Goal: Task Accomplishment & Management: Manage account settings

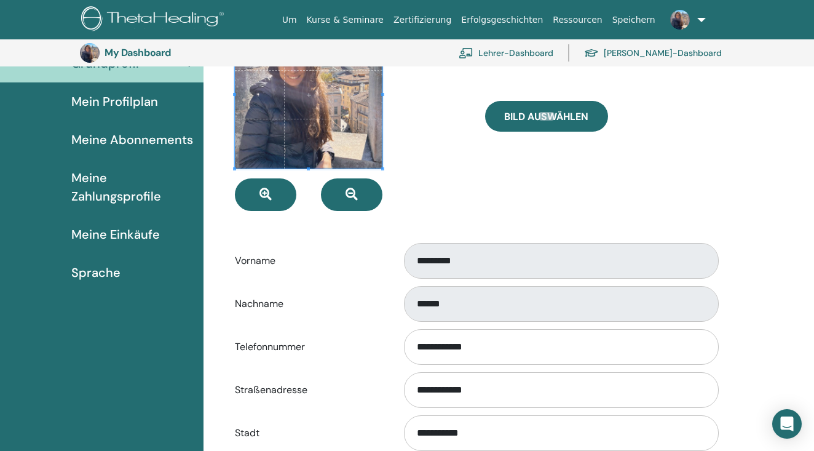
scroll to position [123, 0]
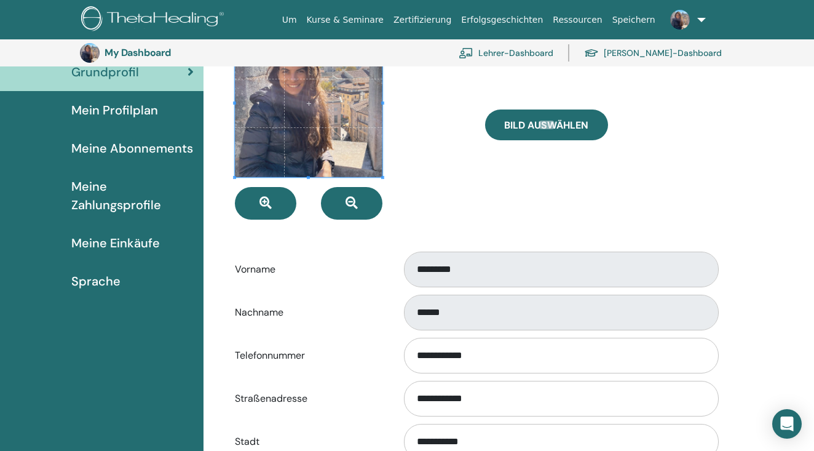
click at [114, 117] on span "Mein Profilplan" at bounding box center [114, 110] width 87 height 18
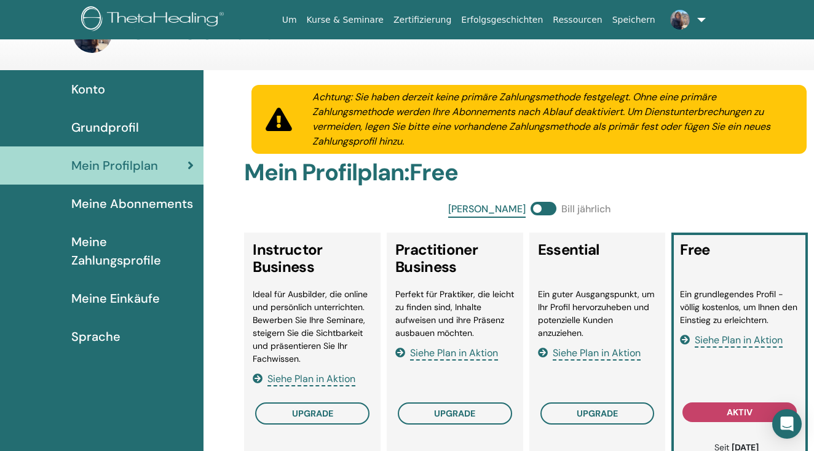
scroll to position [41, 0]
click at [703, 15] on link at bounding box center [686, 19] width 50 height 39
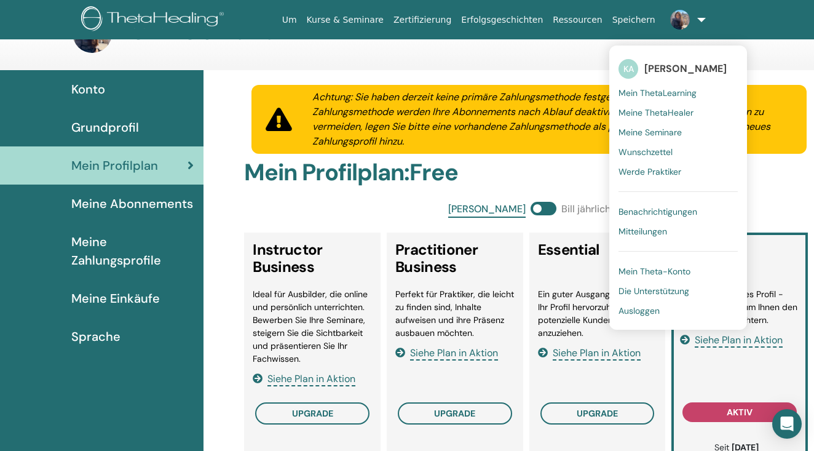
click at [108, 86] on div "Konto" at bounding box center [102, 89] width 184 height 18
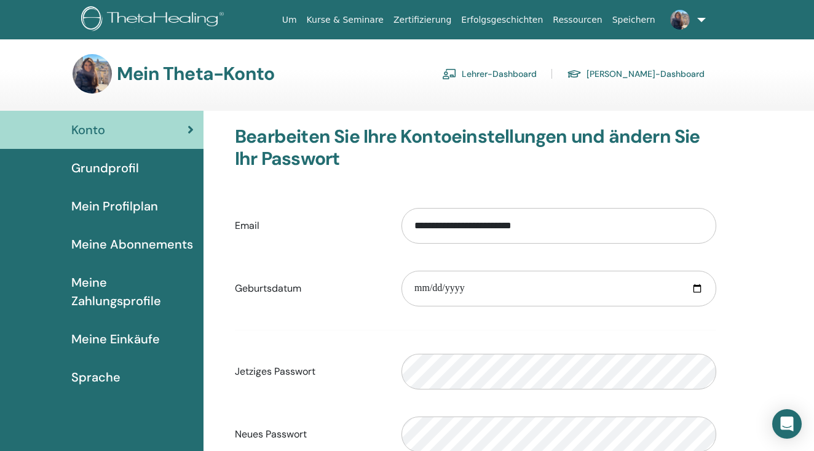
click at [106, 172] on span "Grundprofil" at bounding box center [105, 168] width 68 height 18
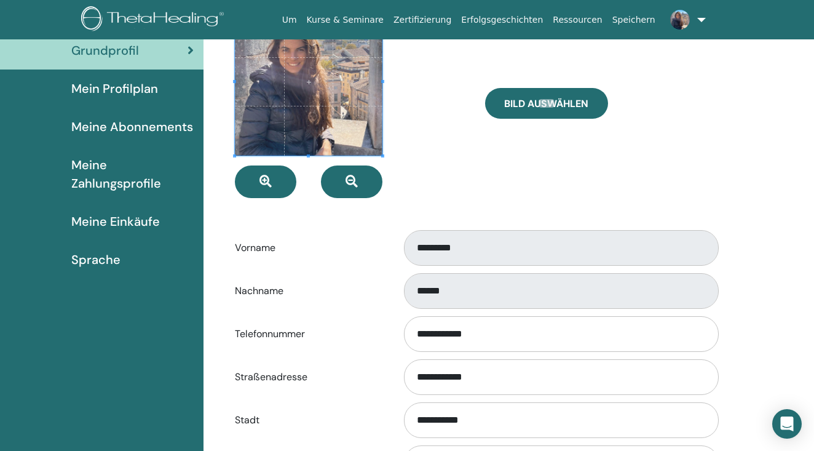
scroll to position [52, 0]
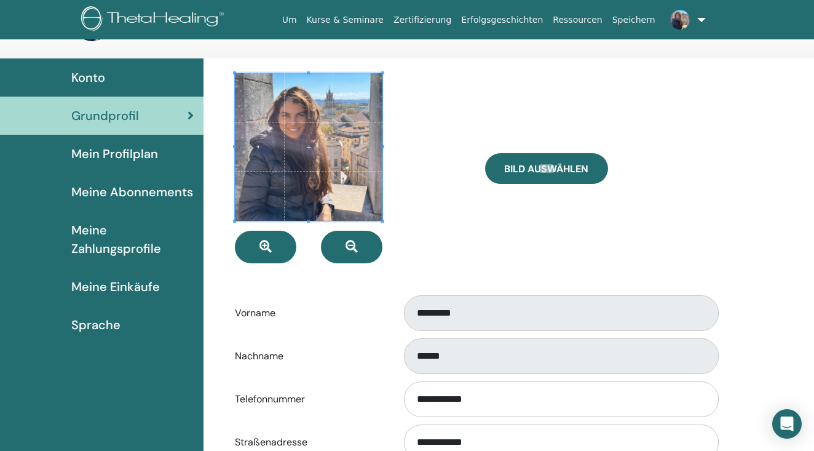
click at [116, 157] on span "Mein Profilplan" at bounding box center [114, 154] width 87 height 18
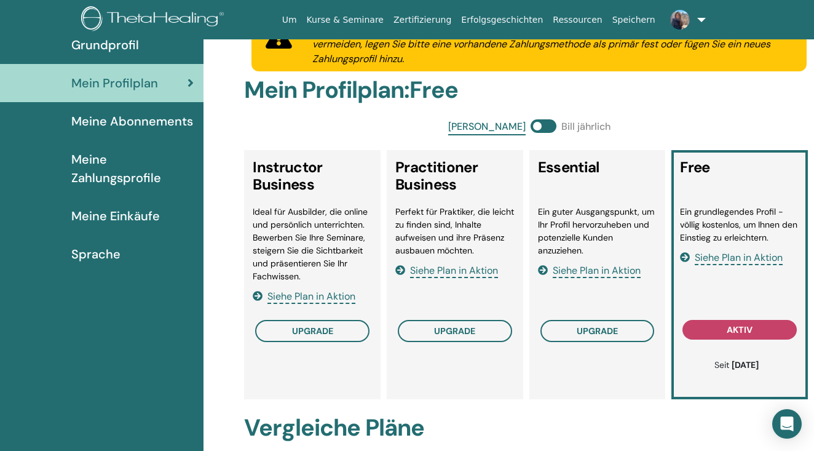
scroll to position [23, 0]
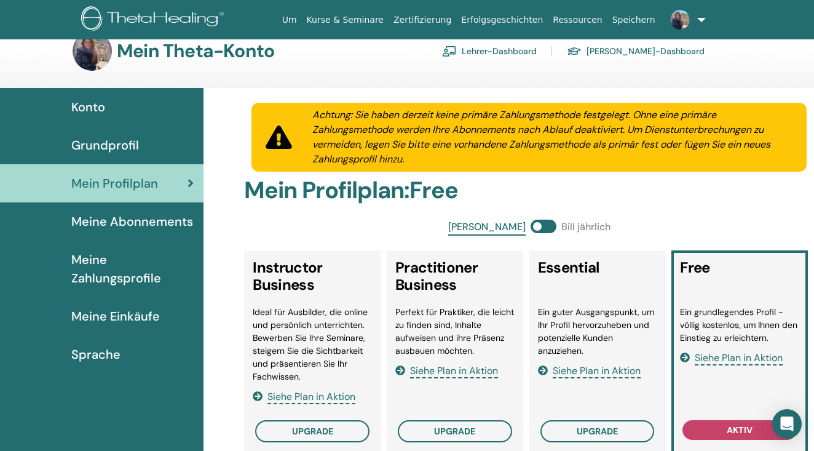
click at [706, 20] on link at bounding box center [686, 19] width 50 height 39
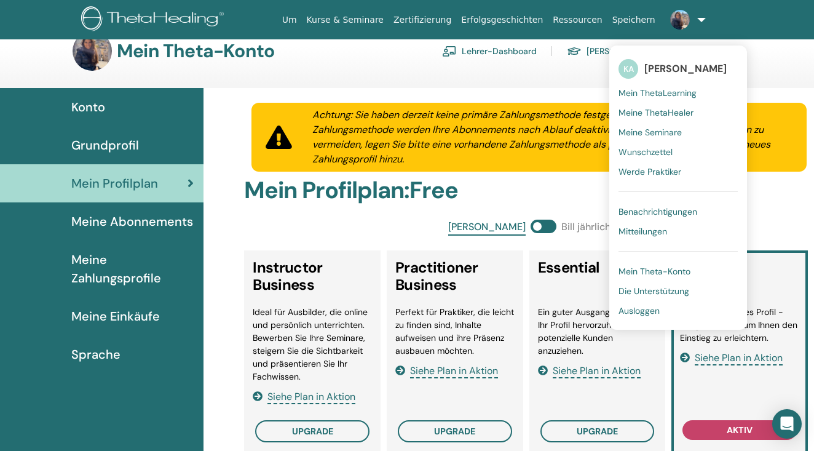
click at [687, 87] on span "Mein ThetaLearning" at bounding box center [658, 92] width 78 height 11
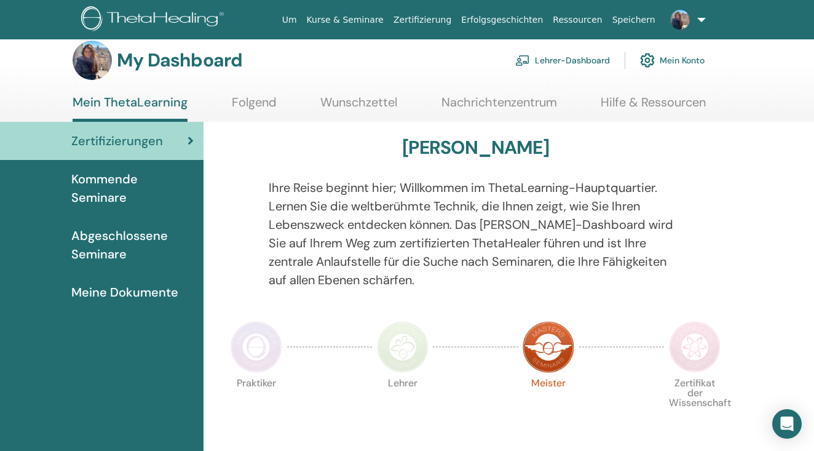
scroll to position [14, 0]
click at [678, 60] on link "Mein Konto" at bounding box center [672, 59] width 65 height 27
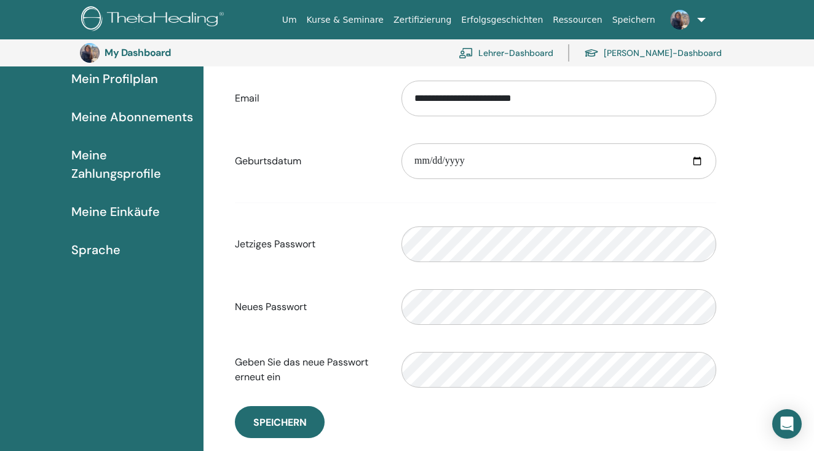
scroll to position [154, 0]
click at [121, 211] on span "Meine Einkäufe" at bounding box center [115, 212] width 89 height 18
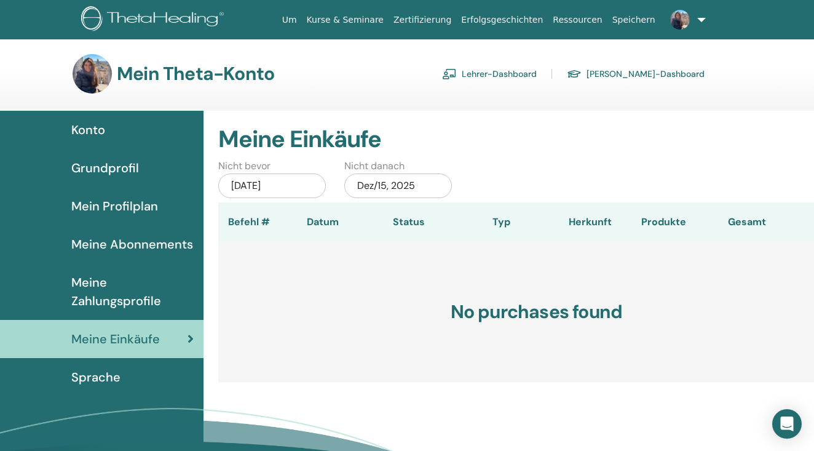
click at [378, 17] on link "Kurse & Seminare" at bounding box center [345, 20] width 87 height 23
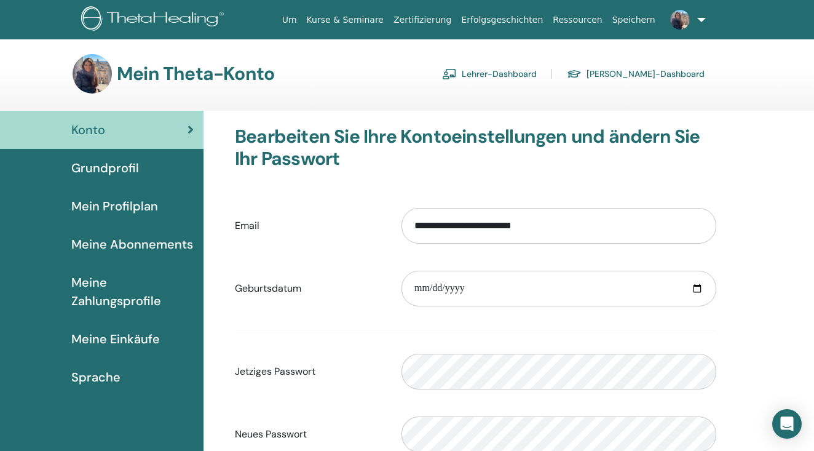
click at [101, 210] on span "Mein Profilplan" at bounding box center [114, 206] width 87 height 18
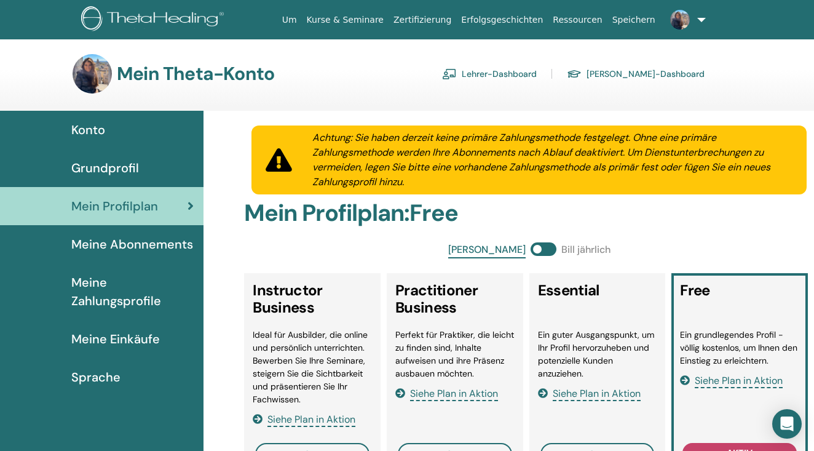
click at [103, 168] on span "Grundprofil" at bounding box center [105, 168] width 68 height 18
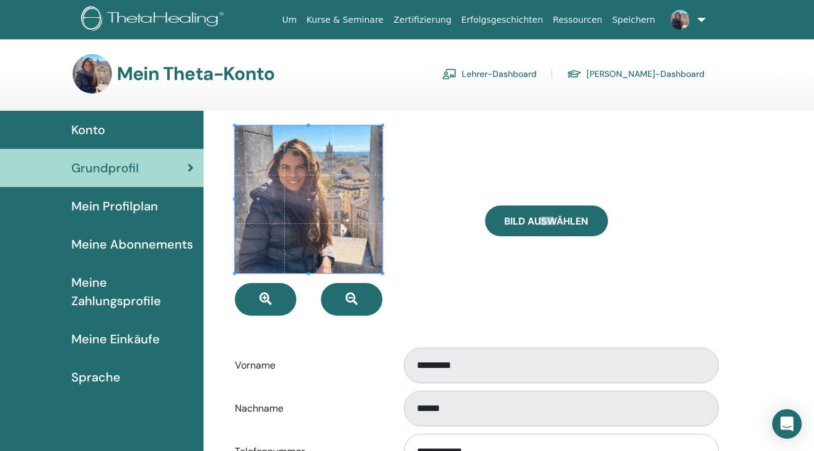
click at [537, 71] on link "Lehrer-Dashboard" at bounding box center [489, 74] width 95 height 20
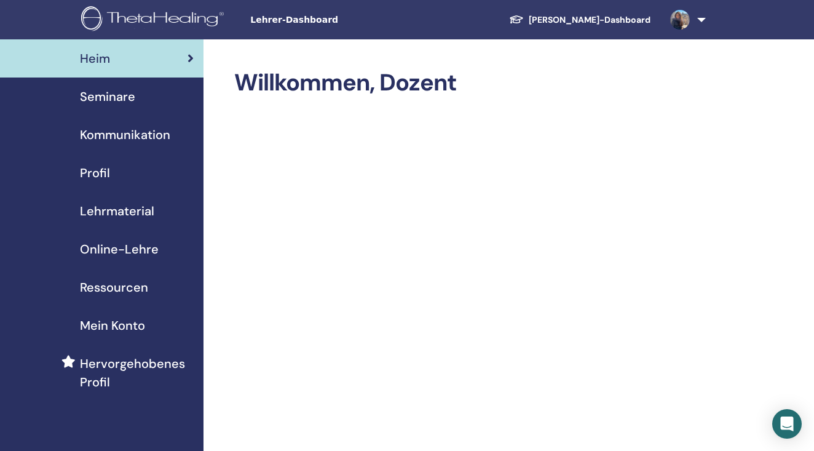
click at [97, 172] on span "Profil" at bounding box center [95, 173] width 30 height 18
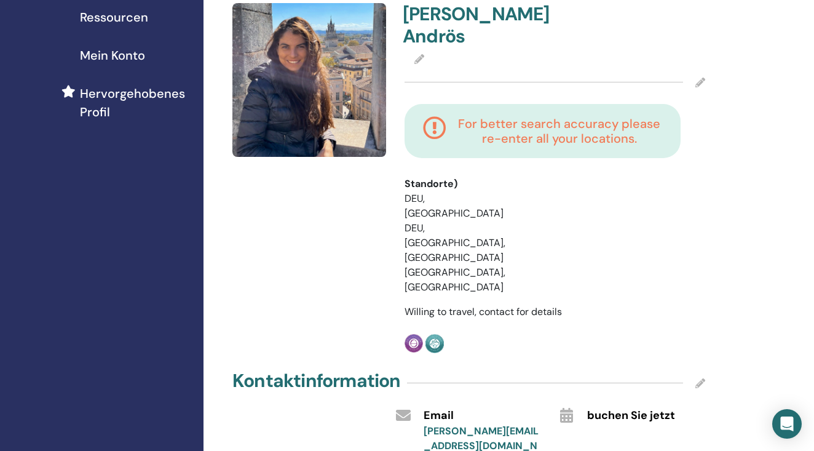
scroll to position [263, 0]
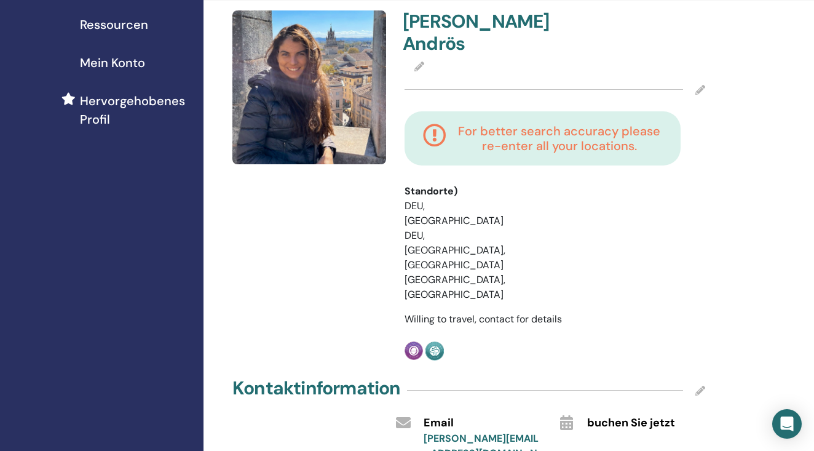
click at [699, 90] on icon at bounding box center [701, 90] width 10 height 10
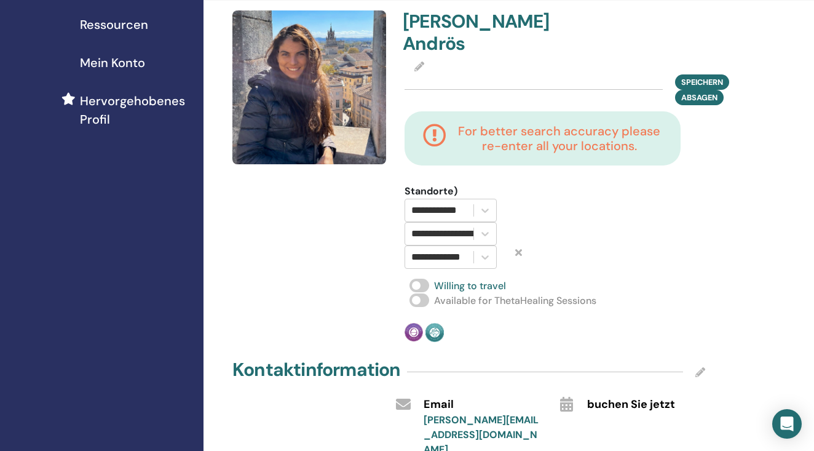
click at [693, 205] on div "**********" at bounding box center [555, 189] width 319 height 157
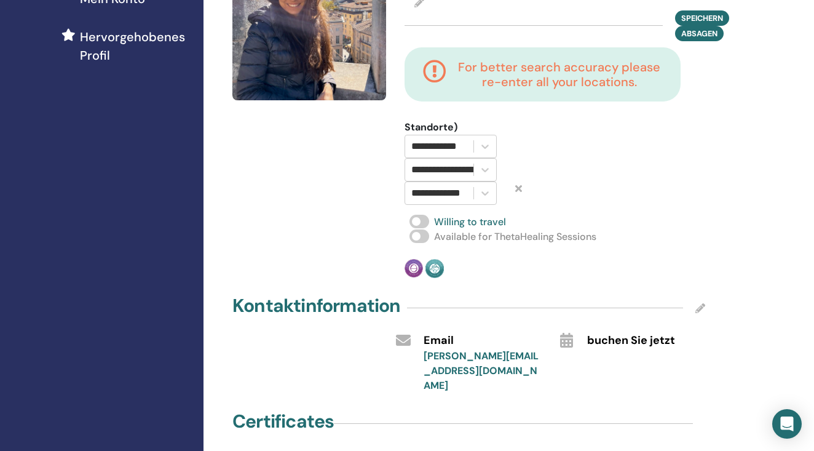
scroll to position [343, 0]
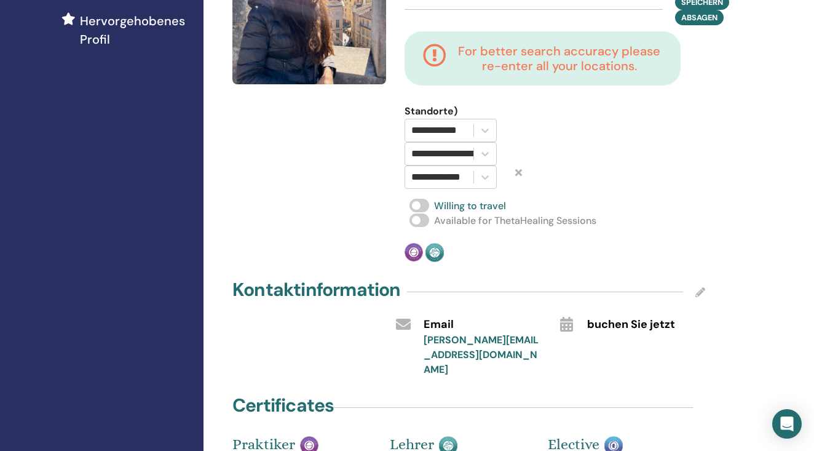
click at [698, 293] on icon at bounding box center [701, 292] width 10 height 10
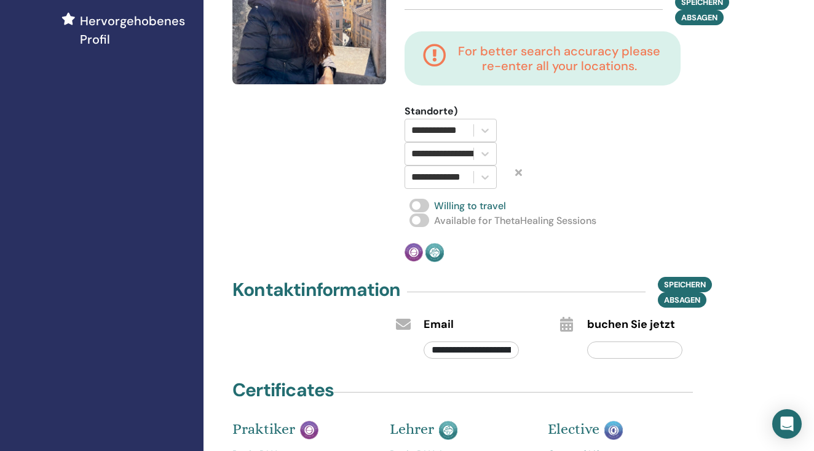
click at [484, 215] on span "Available for ThetaHealing Sessions" at bounding box center [515, 220] width 162 height 13
click at [528, 252] on div "Practitioner Instructor" at bounding box center [480, 252] width 151 height 19
click at [584, 165] on div at bounding box center [594, 146] width 133 height 85
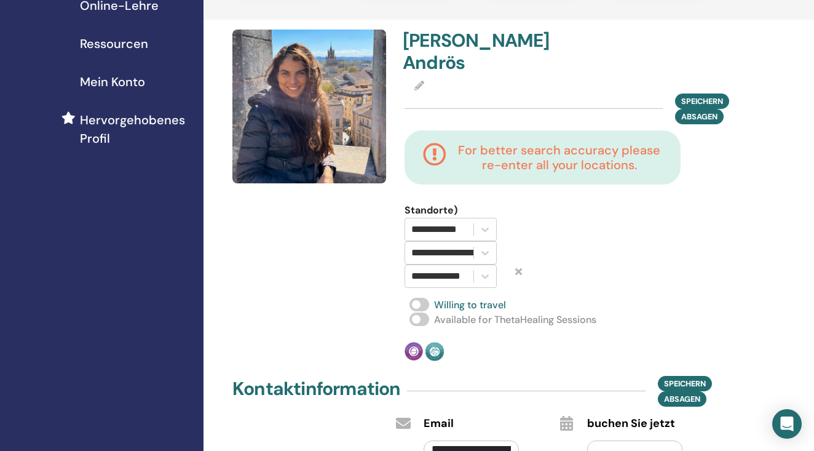
scroll to position [237, 0]
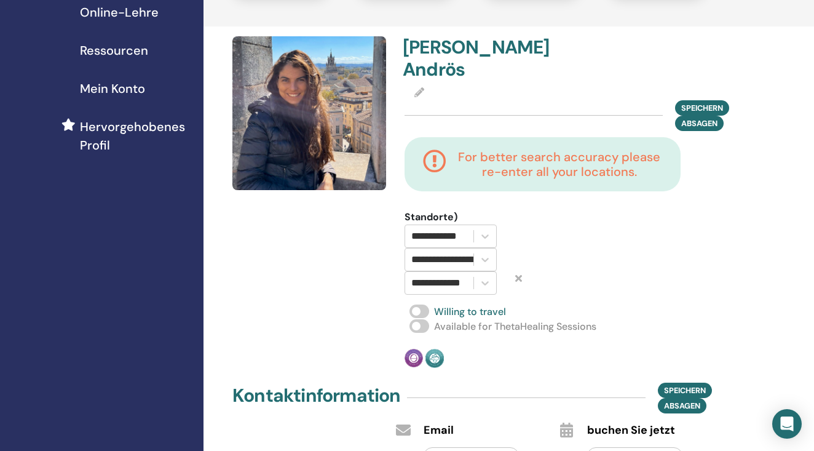
click at [432, 156] on icon at bounding box center [434, 164] width 23 height 30
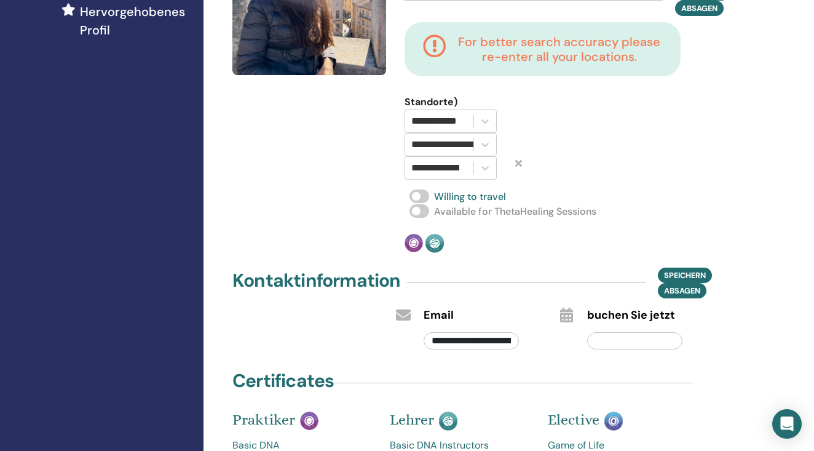
scroll to position [351, 0]
click at [418, 213] on span at bounding box center [420, 212] width 20 height 14
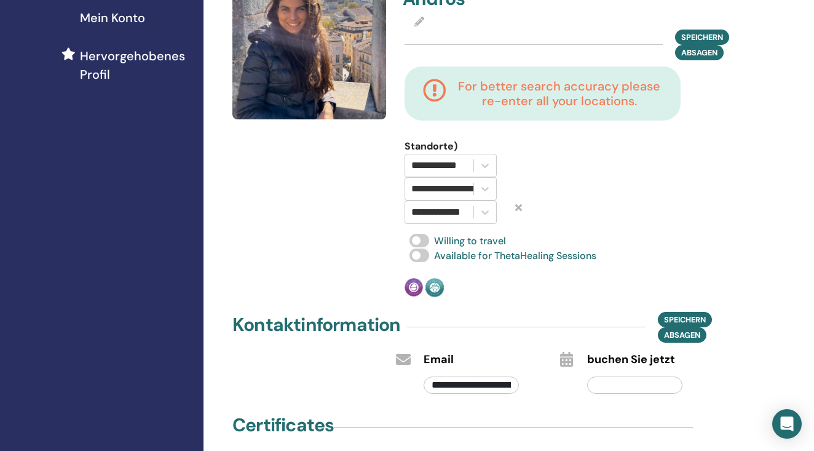
scroll to position [298, 0]
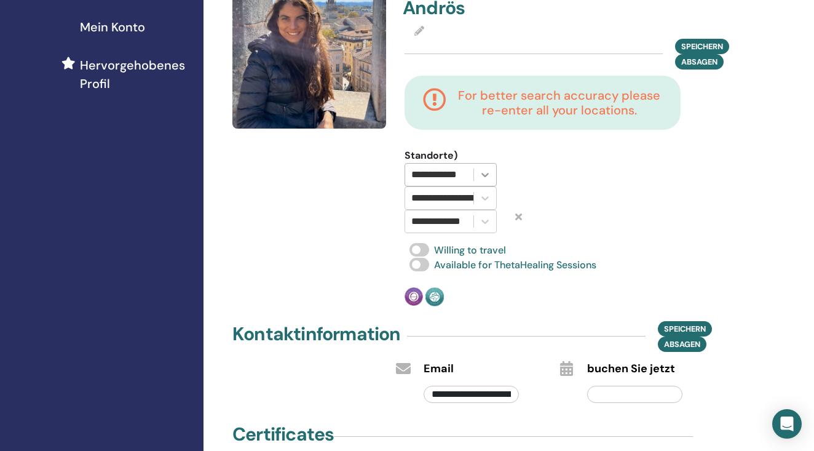
click at [487, 175] on icon at bounding box center [485, 175] width 7 height 4
click at [487, 174] on icon at bounding box center [485, 175] width 7 height 4
click at [480, 198] on icon at bounding box center [485, 198] width 12 height 12
click at [480, 197] on icon at bounding box center [485, 198] width 12 height 12
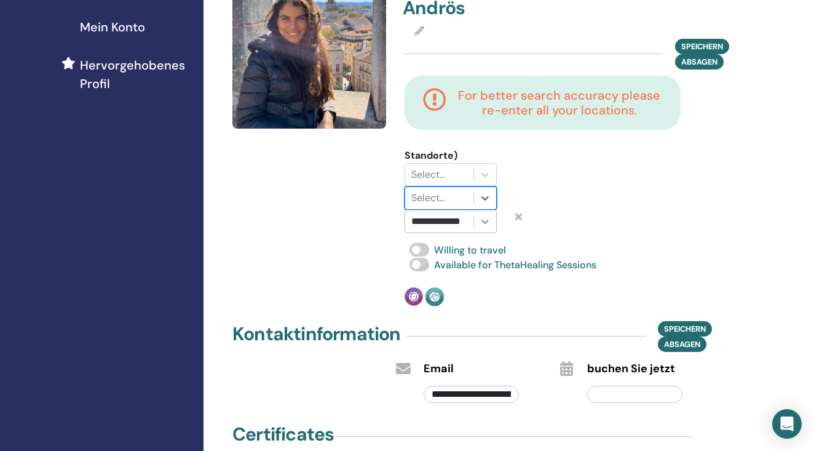
click at [479, 219] on icon at bounding box center [485, 221] width 12 height 12
click at [452, 170] on div at bounding box center [440, 174] width 56 height 17
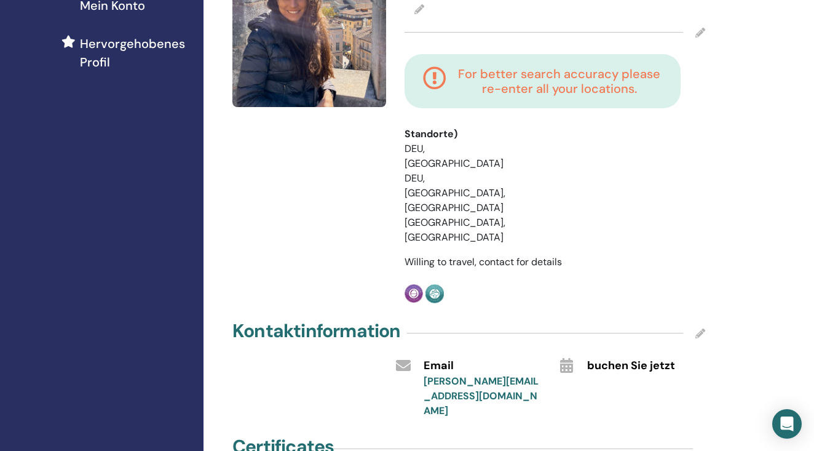
scroll to position [317, 0]
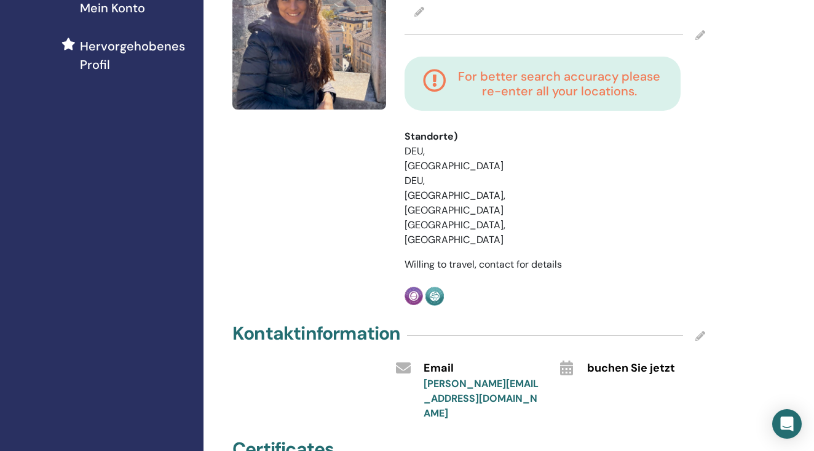
click at [693, 34] on div at bounding box center [555, 35] width 301 height 31
click at [698, 35] on icon at bounding box center [701, 35] width 10 height 10
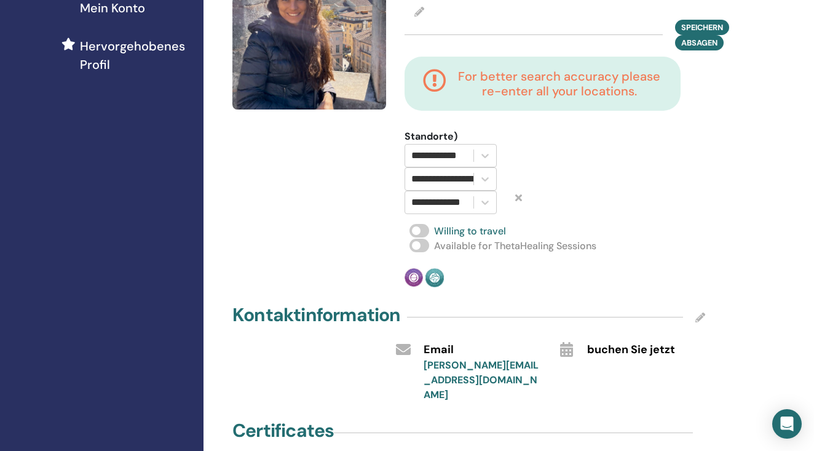
click at [425, 244] on span at bounding box center [420, 246] width 20 height 14
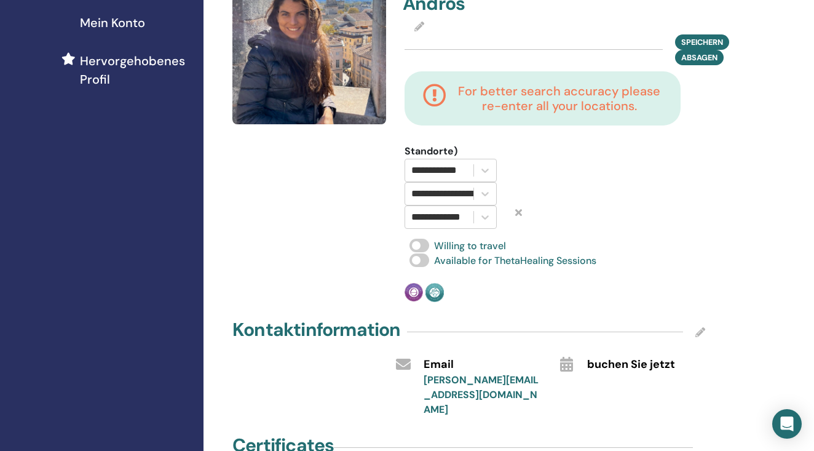
scroll to position [301, 0]
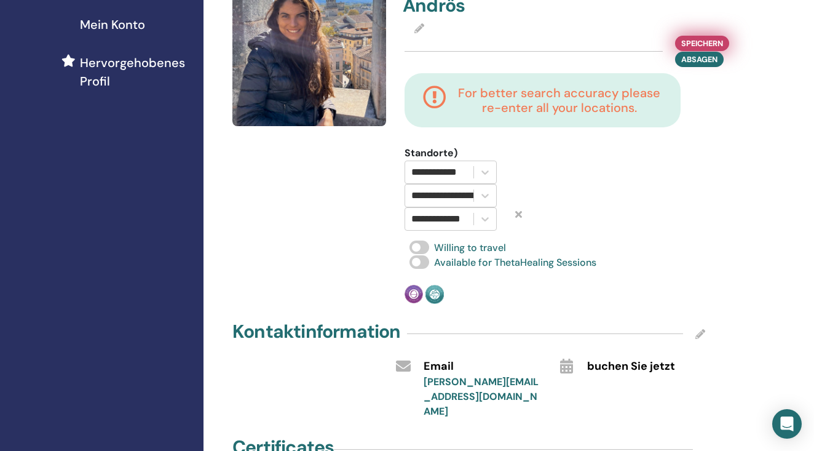
click at [700, 41] on span "Speichern" at bounding box center [703, 43] width 42 height 13
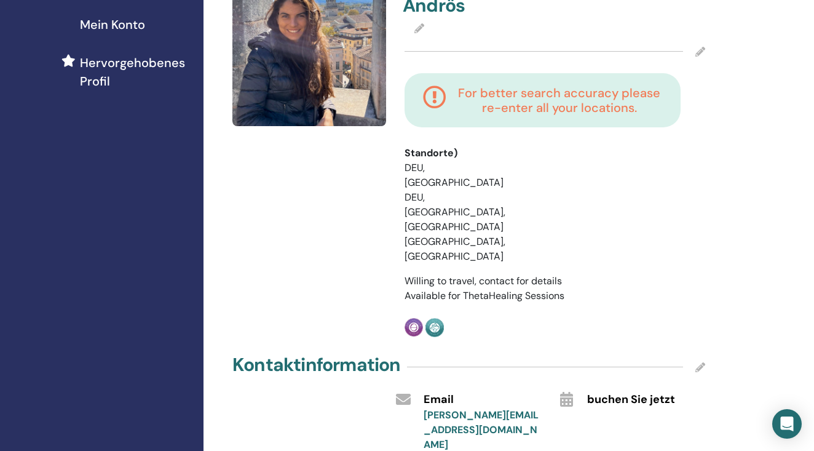
click at [699, 49] on icon at bounding box center [701, 52] width 10 height 10
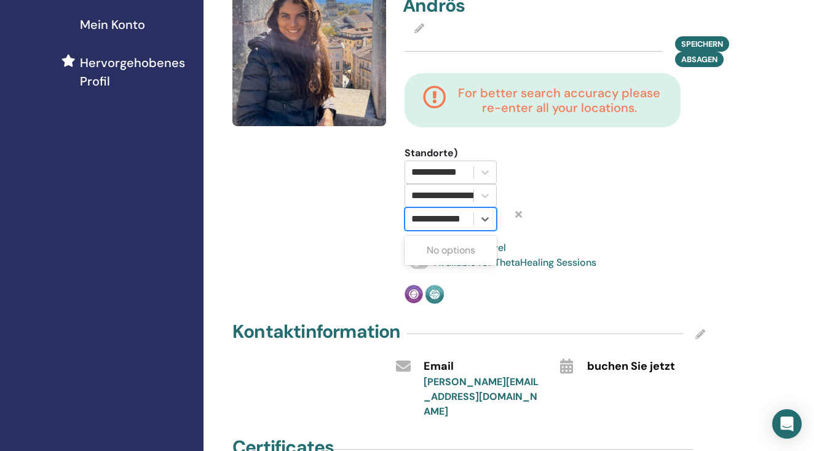
click at [458, 217] on input "**********" at bounding box center [443, 219] width 62 height 15
drag, startPoint x: 471, startPoint y: 217, endPoint x: 389, endPoint y: 217, distance: 81.2
click at [390, 217] on div "**********" at bounding box center [469, 138] width 488 height 332
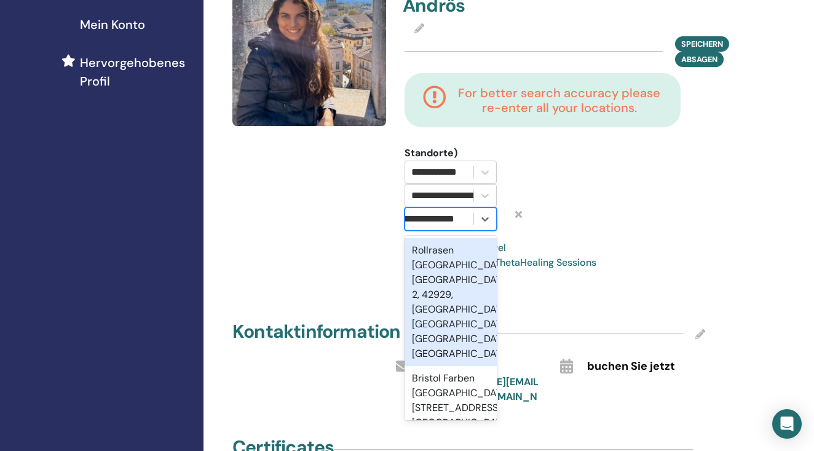
scroll to position [0, 19]
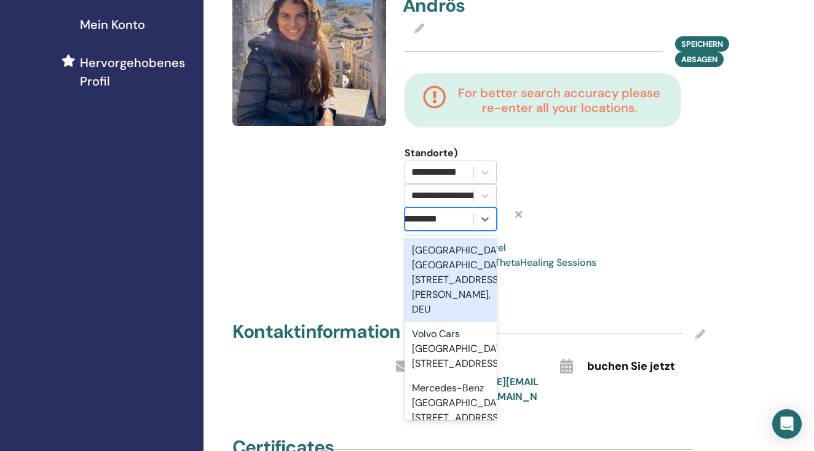
type input "**********"
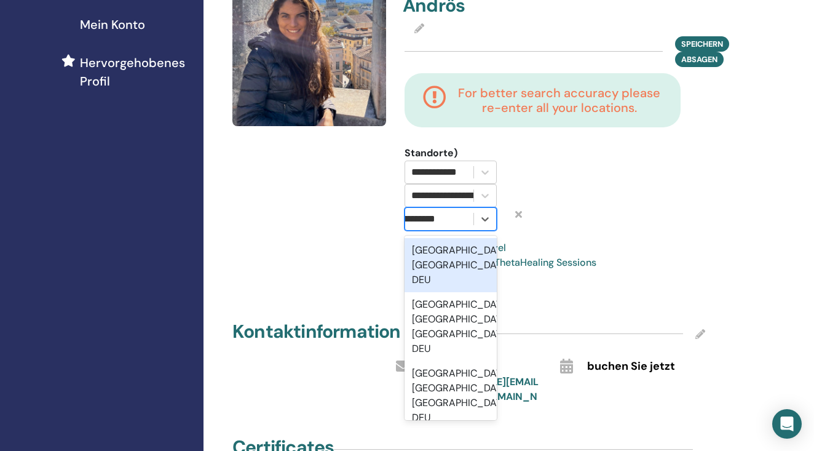
click at [439, 266] on div "Ludwigsburg, Baden-Württemberg, DEU" at bounding box center [451, 265] width 92 height 54
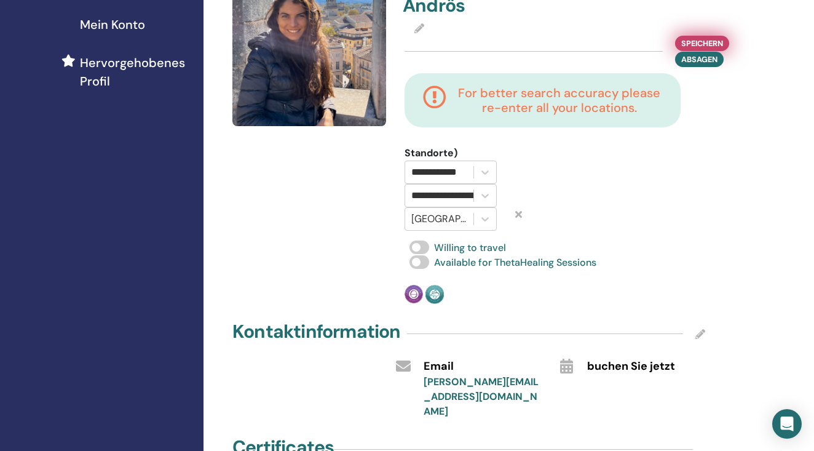
click at [709, 38] on span "Speichern" at bounding box center [703, 43] width 42 height 13
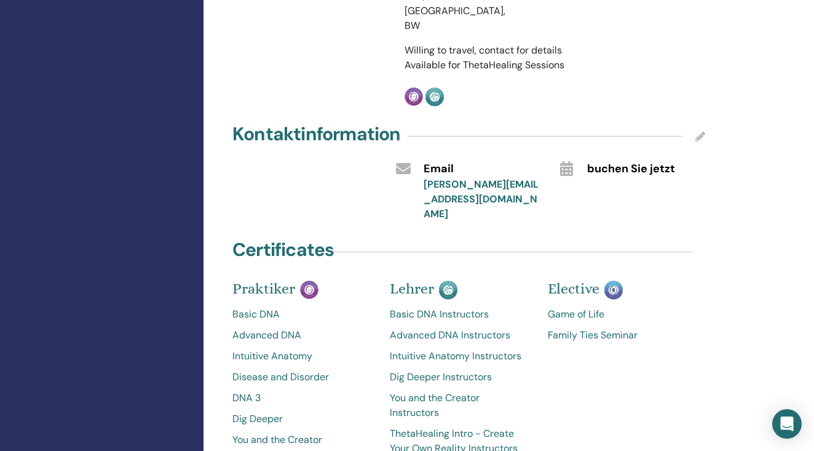
scroll to position [597, 0]
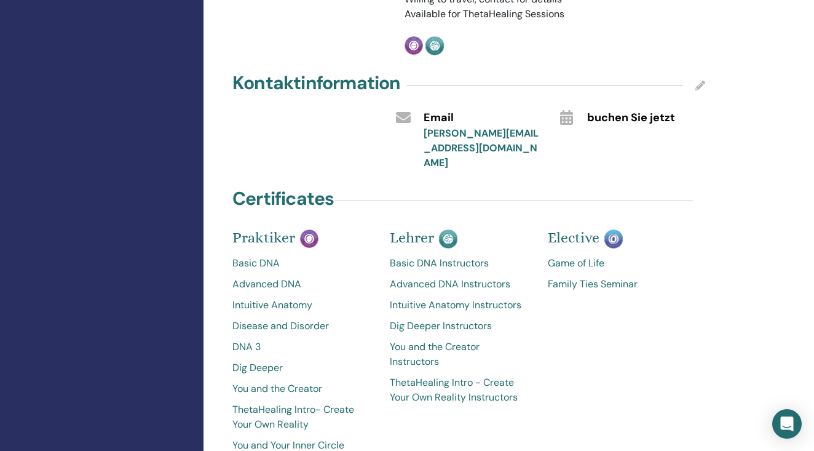
click at [701, 81] on icon at bounding box center [701, 86] width 10 height 10
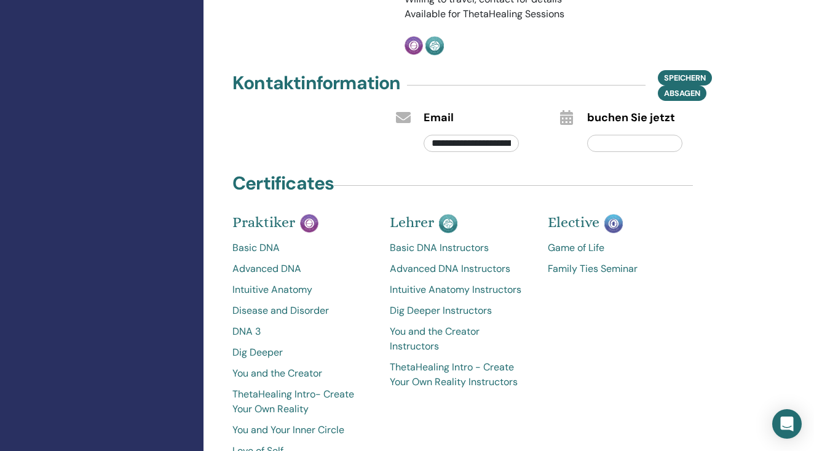
click at [633, 135] on input "text" at bounding box center [634, 143] width 95 height 17
click at [565, 110] on icon at bounding box center [566, 117] width 13 height 15
click at [618, 135] on input "text" at bounding box center [634, 143] width 95 height 17
click at [750, 89] on div "**********" at bounding box center [509, 46] width 611 height 1209
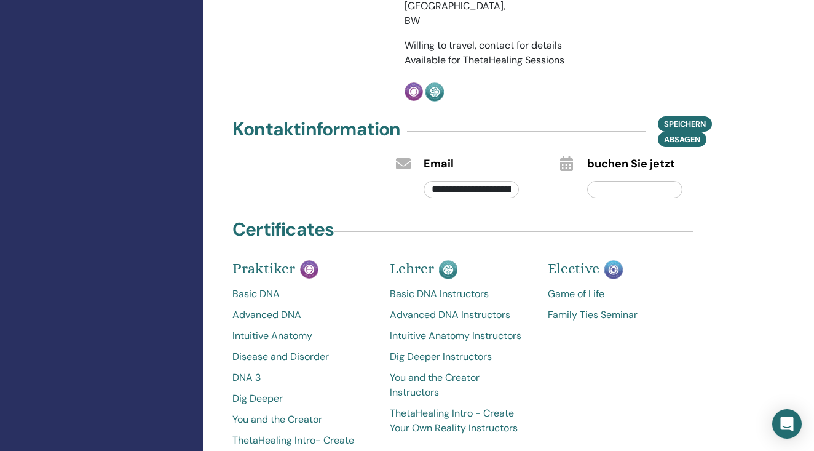
scroll to position [546, 0]
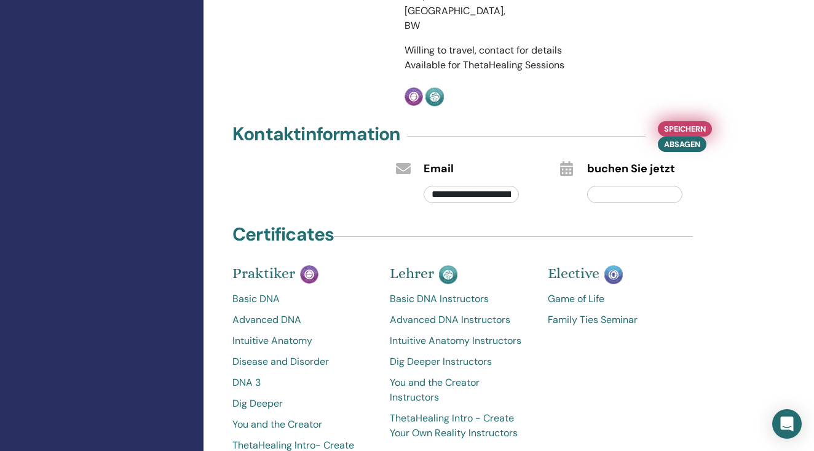
click at [689, 122] on span "Speichern" at bounding box center [685, 128] width 42 height 13
